Goal: Find specific page/section: Find specific page/section

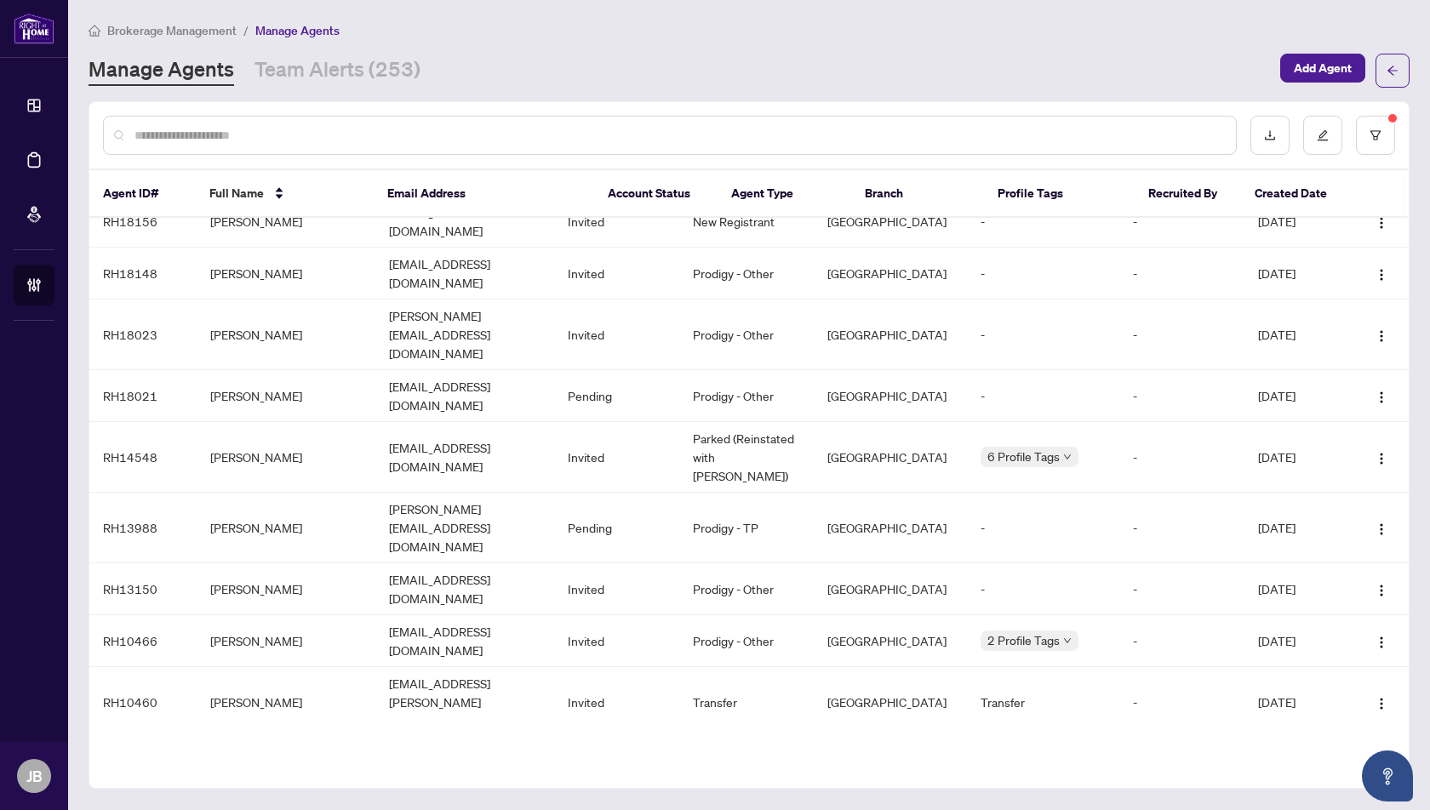
scroll to position [211, 0]
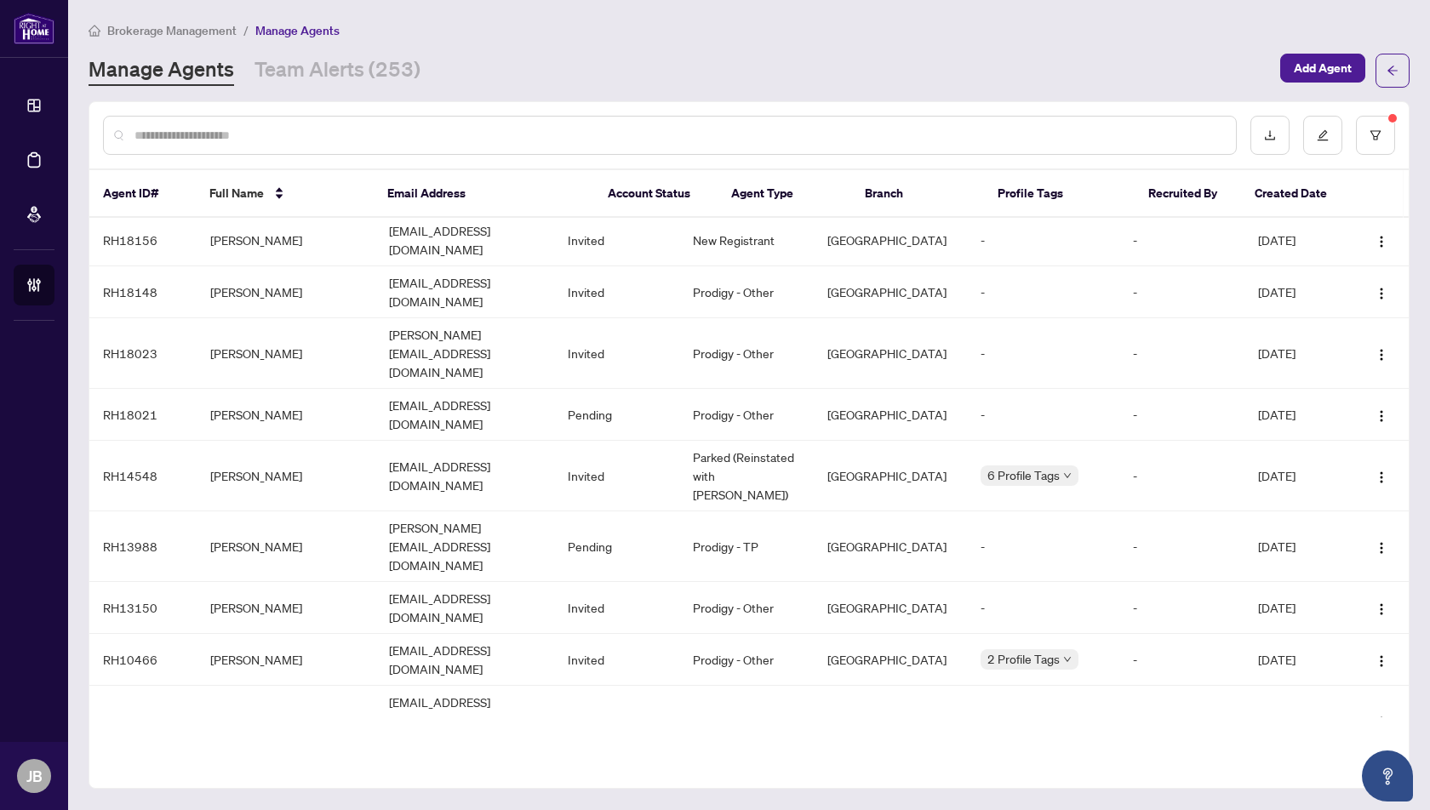
click at [216, 133] on input "text" at bounding box center [678, 135] width 1088 height 19
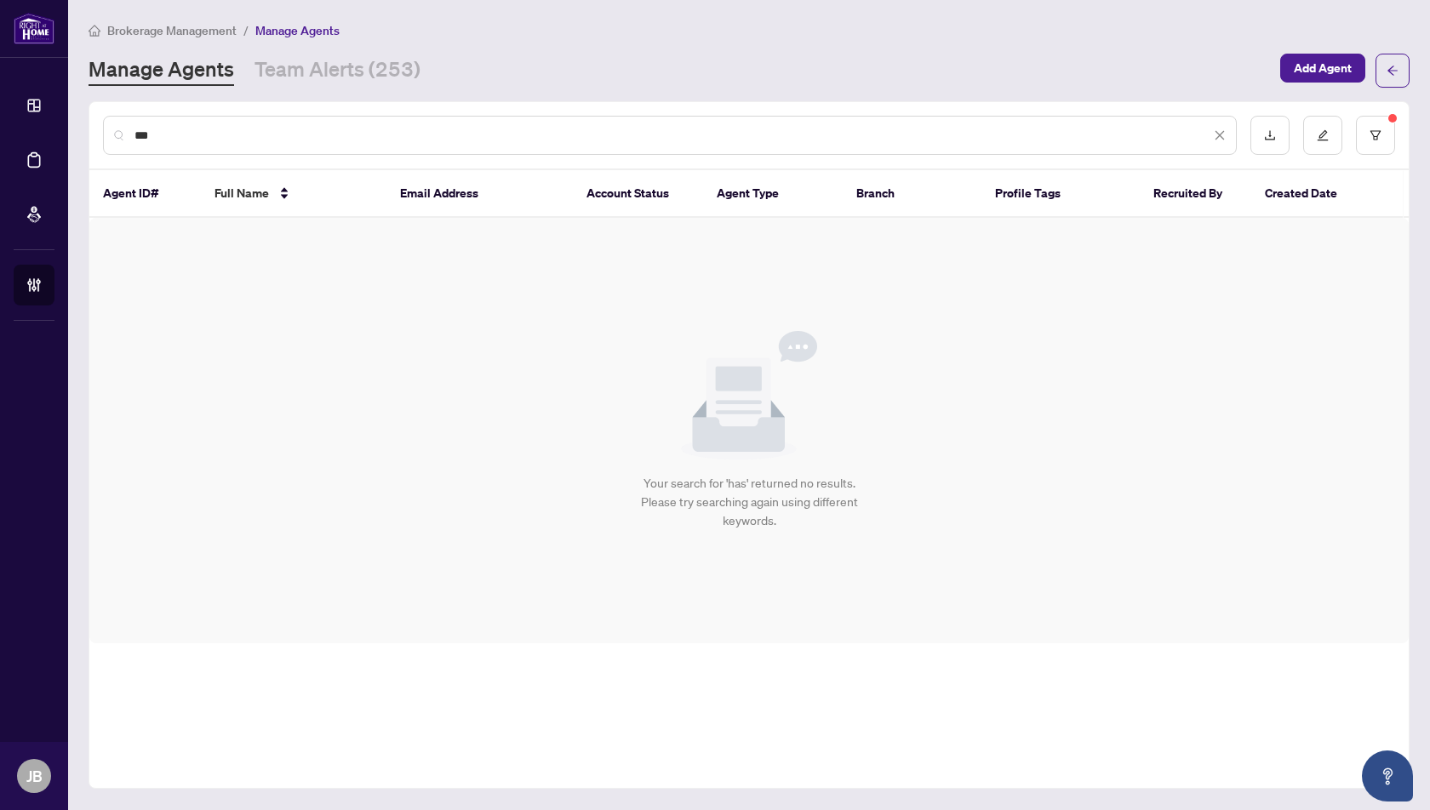
scroll to position [0, 0]
click at [1389, 131] on button "button" at bounding box center [1375, 135] width 39 height 39
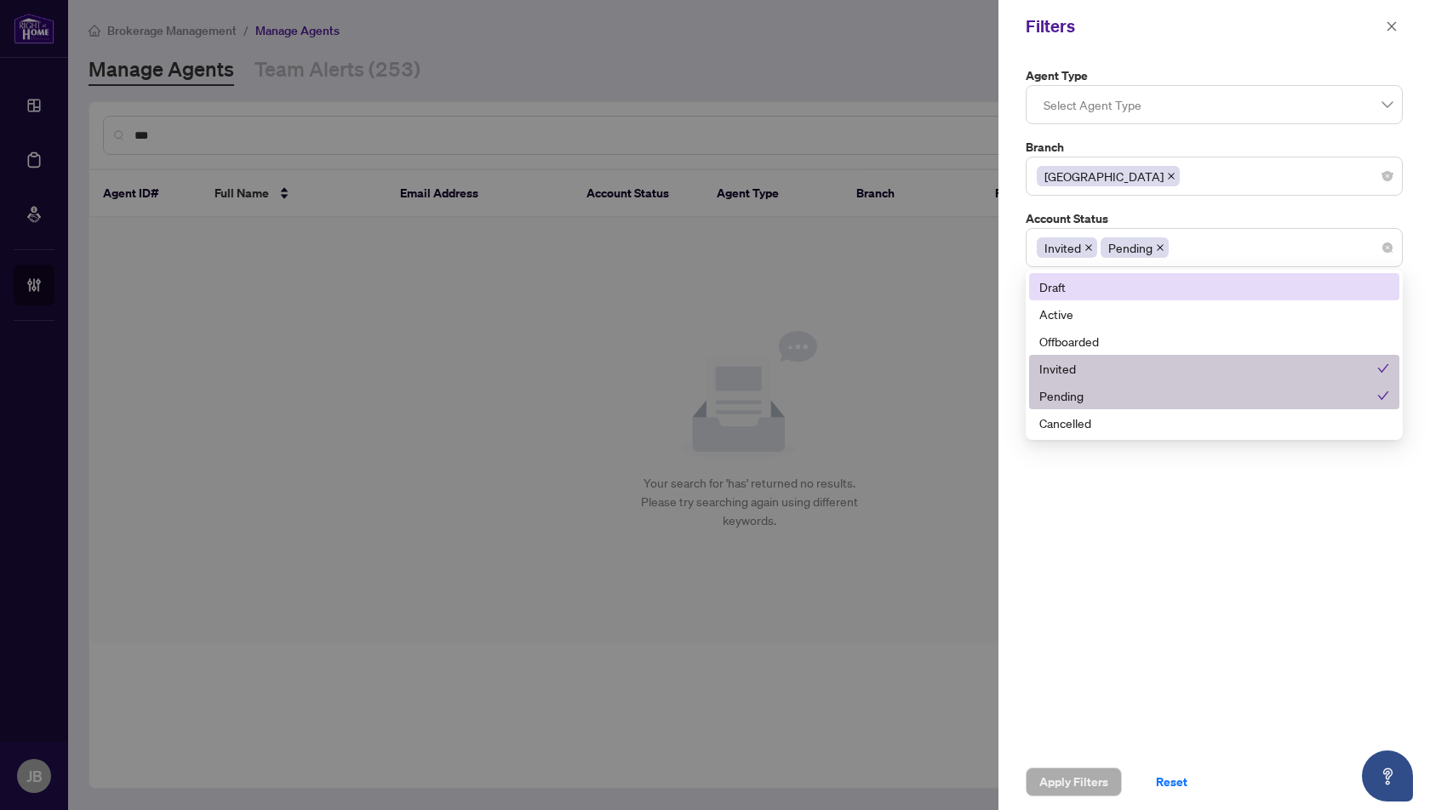
click at [1203, 249] on div "Invited Pending" at bounding box center [1214, 247] width 355 height 31
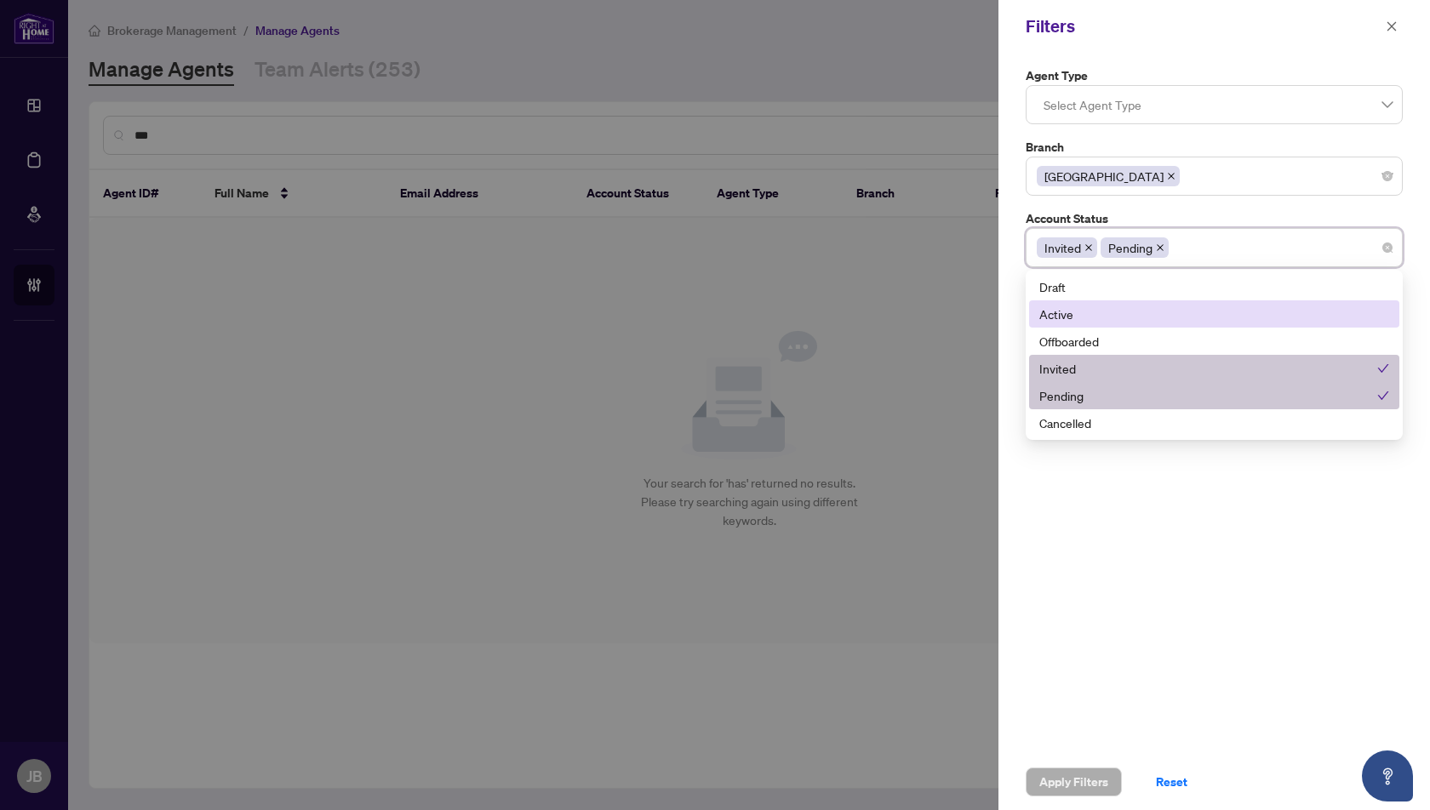
click at [1063, 315] on div "Active" at bounding box center [1214, 314] width 350 height 19
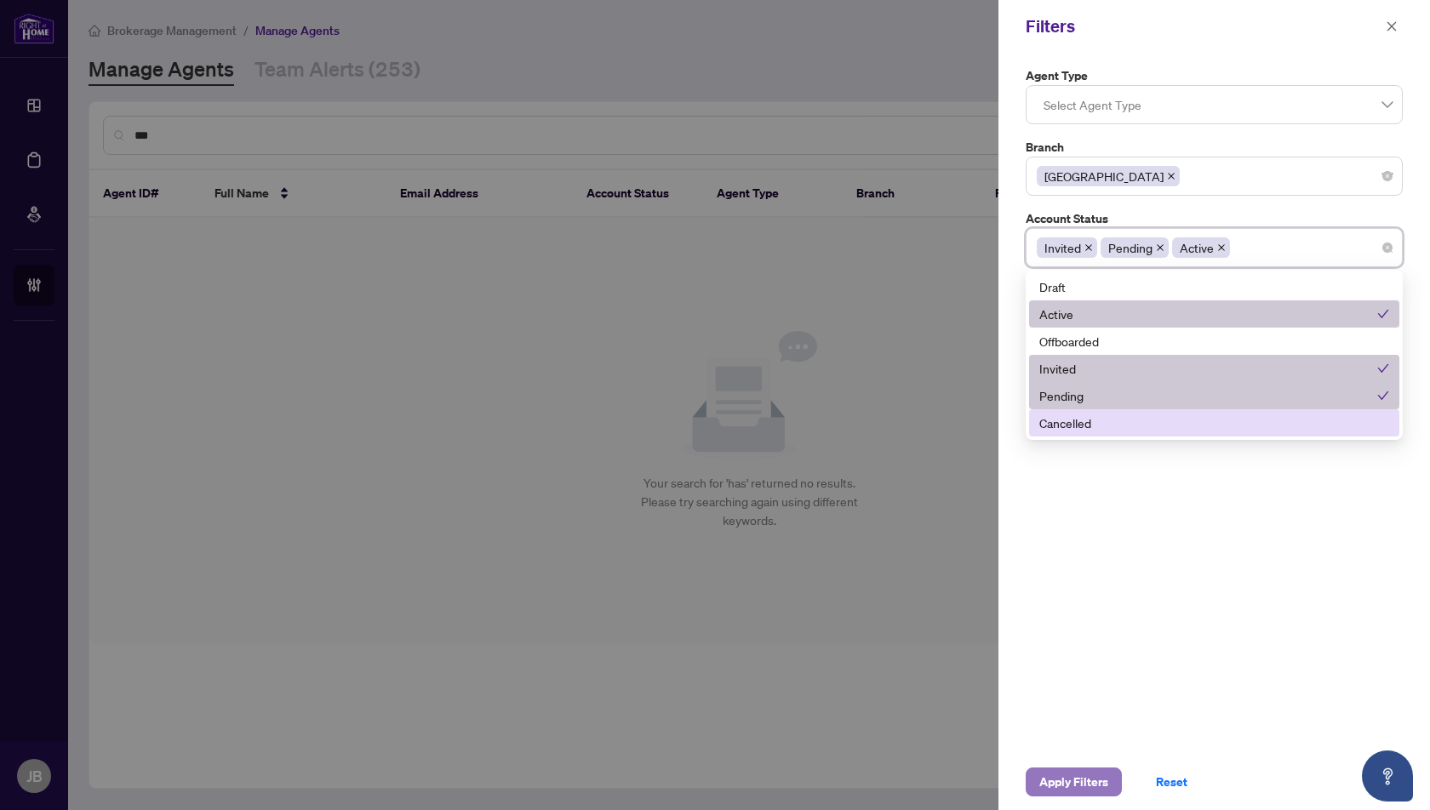
click at [1073, 774] on span "Apply Filters" at bounding box center [1073, 782] width 69 height 27
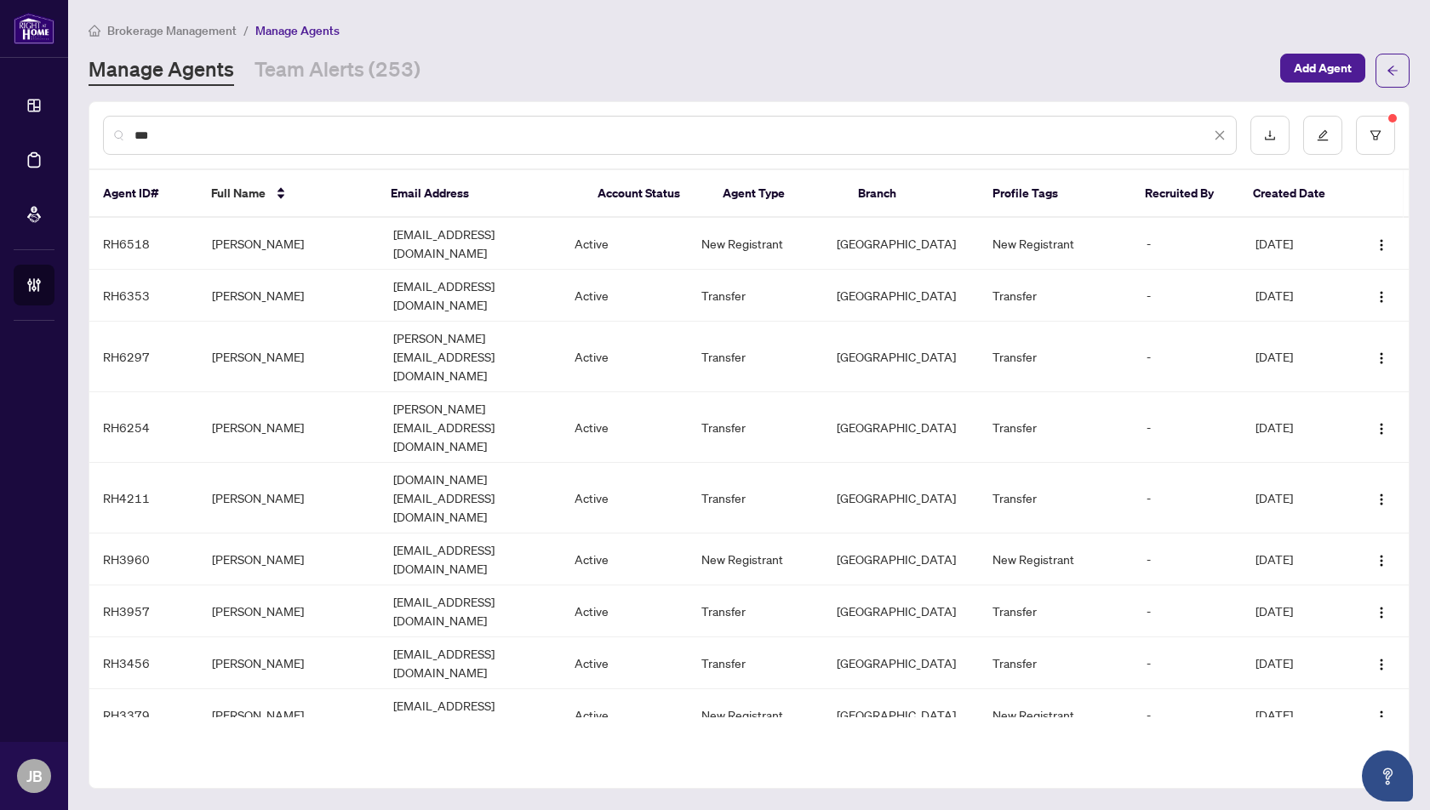
click at [162, 133] on input "***" at bounding box center [672, 135] width 1076 height 19
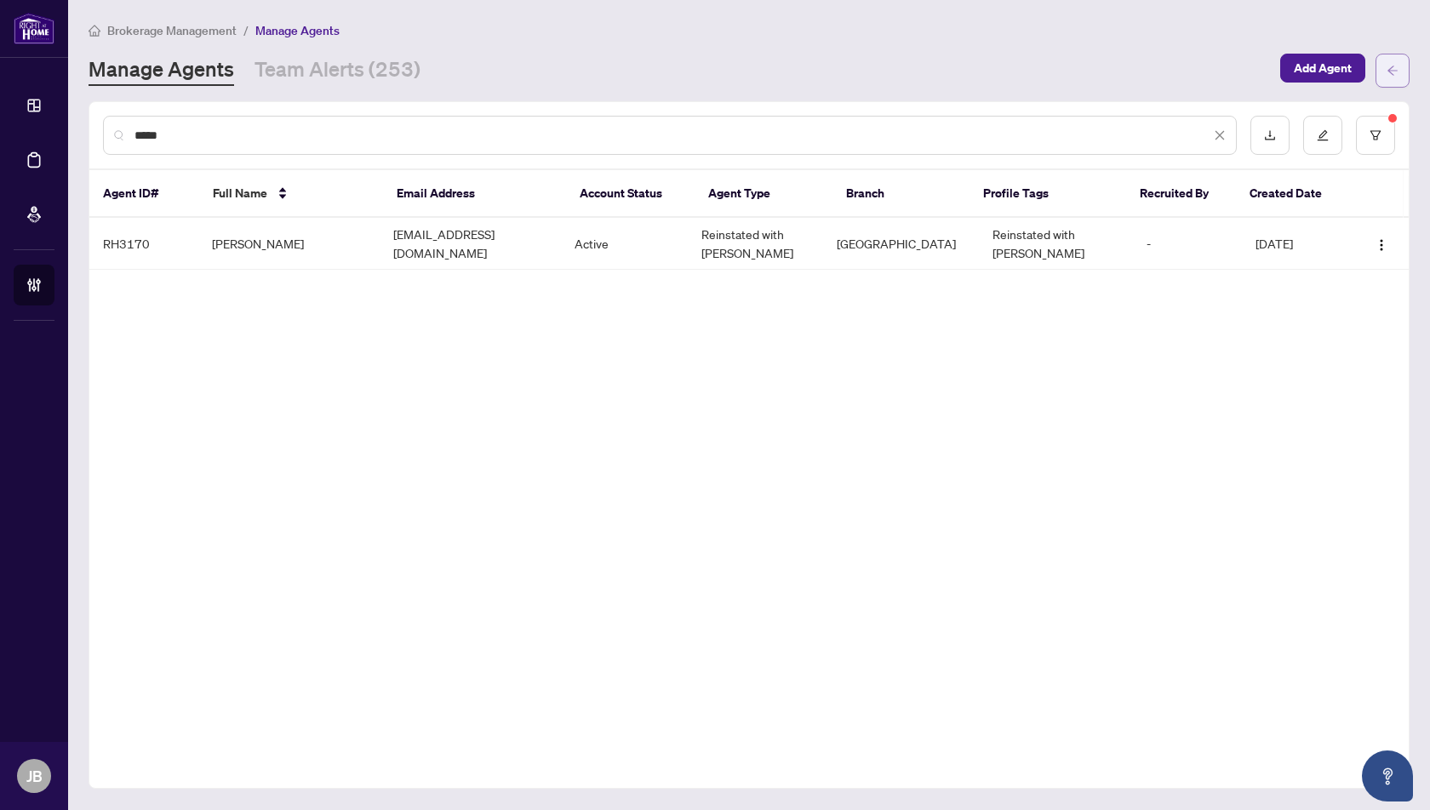
type input "*****"
click at [1392, 69] on icon "arrow-left" at bounding box center [1392, 70] width 10 height 9
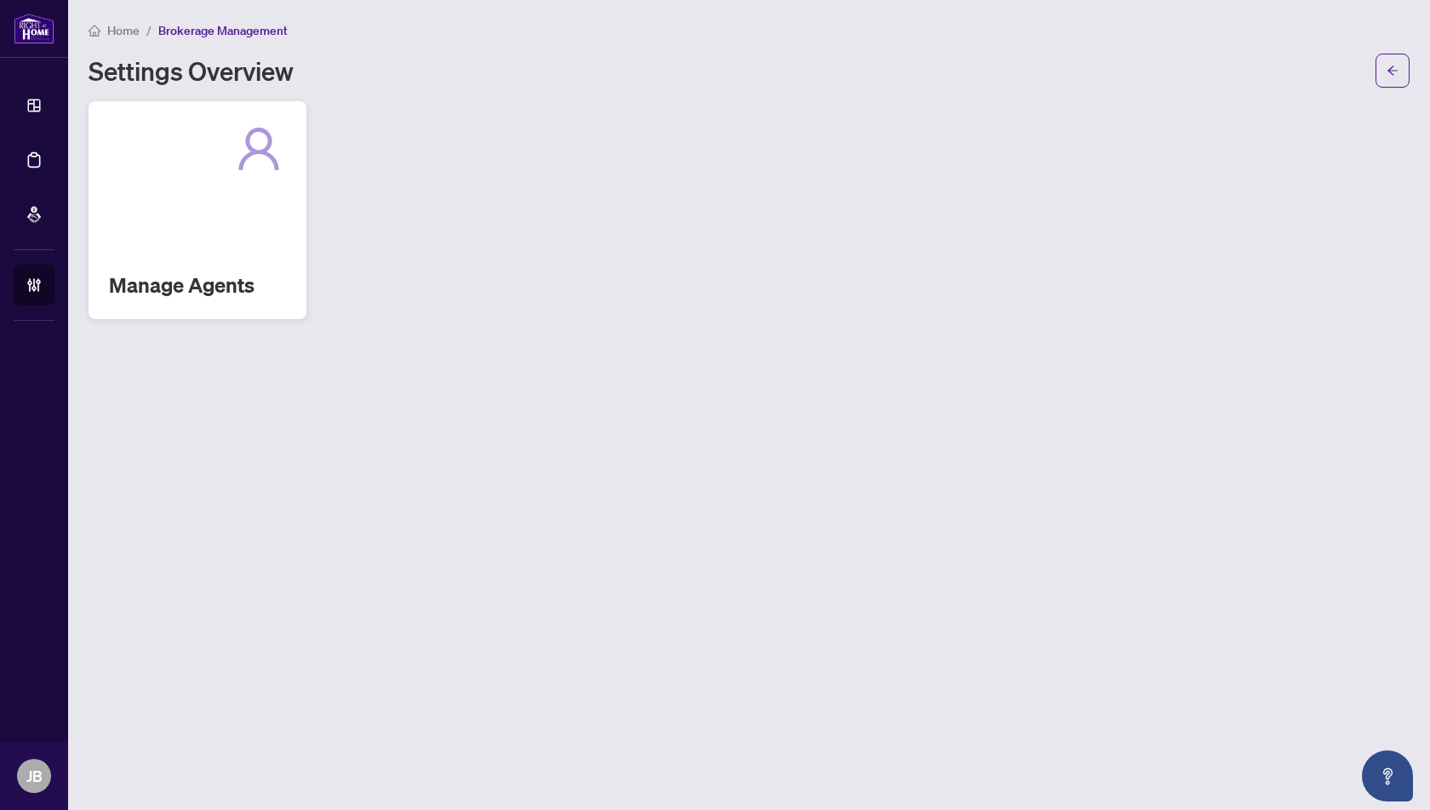
click at [207, 157] on div at bounding box center [197, 149] width 177 height 54
